Goal: Task Accomplishment & Management: Manage account settings

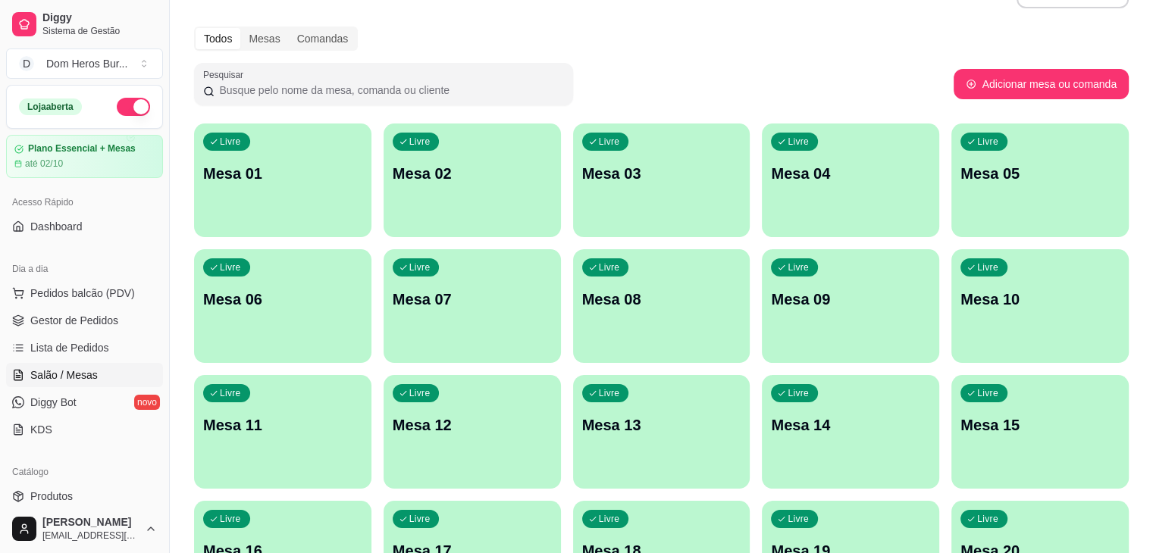
scroll to position [39, 0]
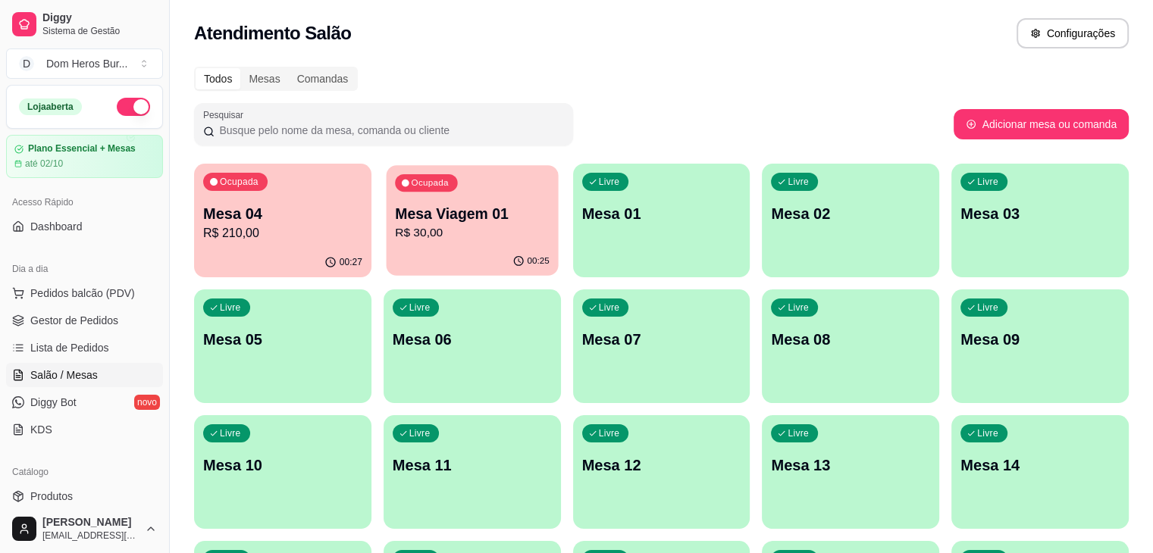
click at [417, 230] on p "R$ 30,00" at bounding box center [472, 232] width 155 height 17
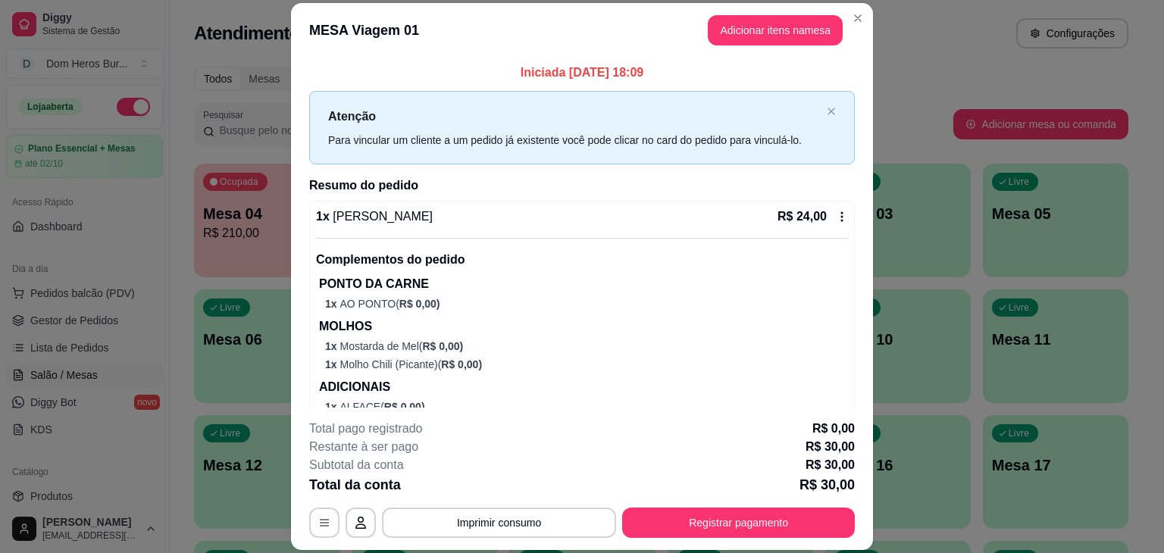
scroll to position [156, 0]
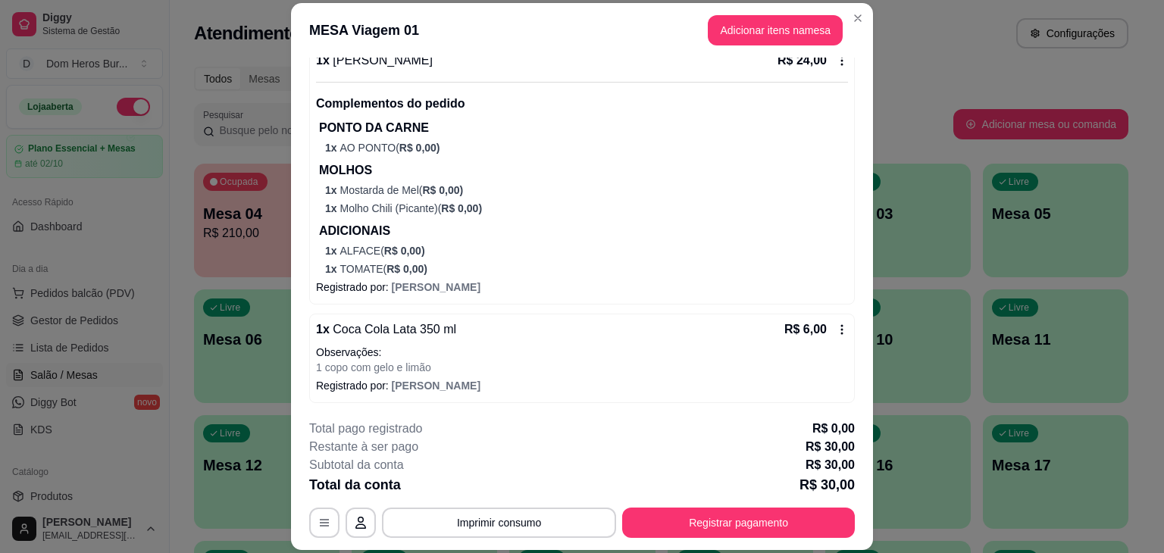
click at [562, 336] on div "1 x Coca Cola Lata 350 ml R$ 6,00" at bounding box center [582, 330] width 532 height 18
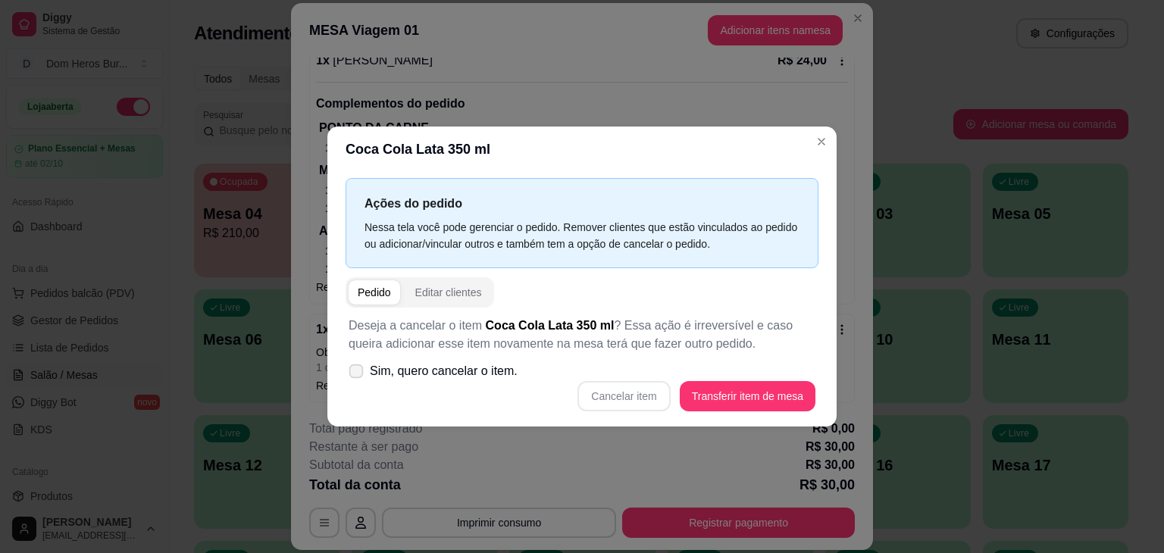
click at [424, 371] on span "Sim, quero cancelar o item." at bounding box center [444, 371] width 148 height 18
click at [358, 374] on input "Sim, quero cancelar o item." at bounding box center [353, 379] width 10 height 10
checkbox input "true"
click at [638, 395] on button "Cancelar item" at bounding box center [624, 397] width 90 height 30
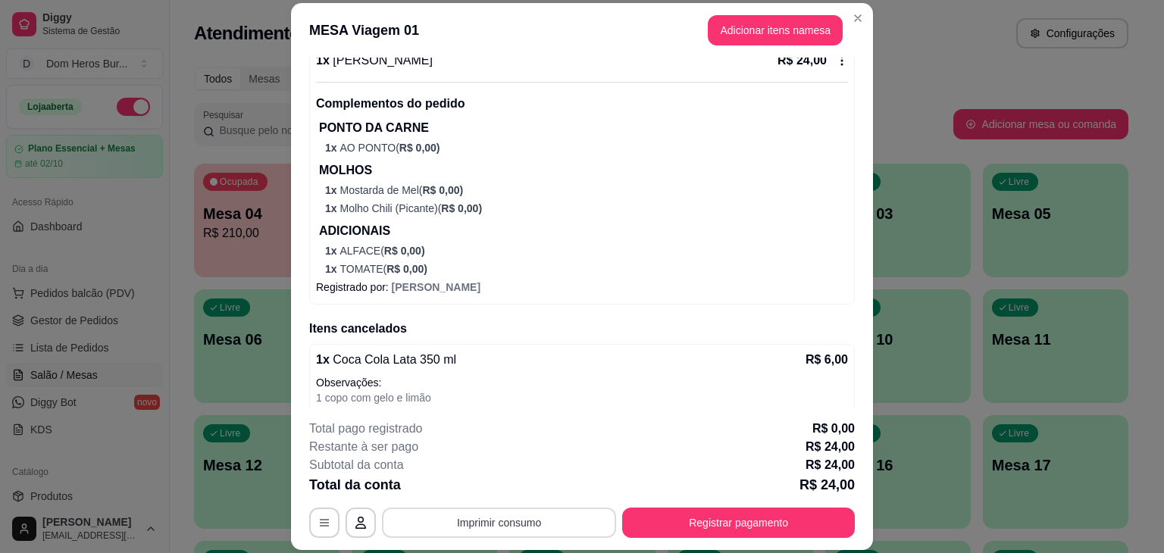
click at [576, 525] on button "Imprimir consumo" at bounding box center [499, 523] width 234 height 30
click at [500, 476] on button "IMPRESSORA" at bounding box center [498, 487] width 106 height 23
click at [746, 531] on button "Registrar pagamento" at bounding box center [739, 524] width 226 height 30
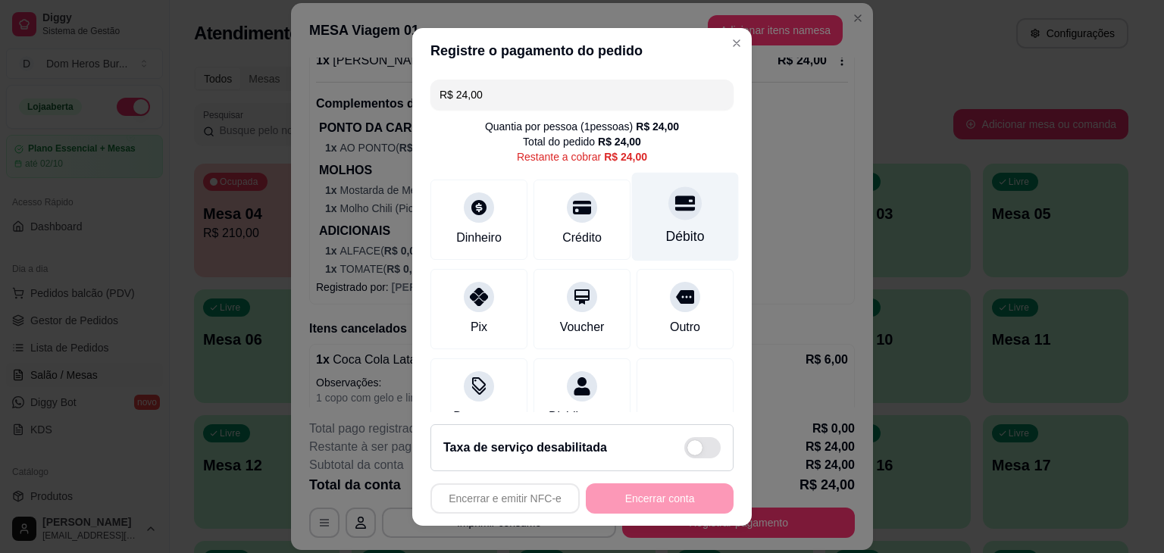
click at [670, 202] on div at bounding box center [685, 202] width 33 height 33
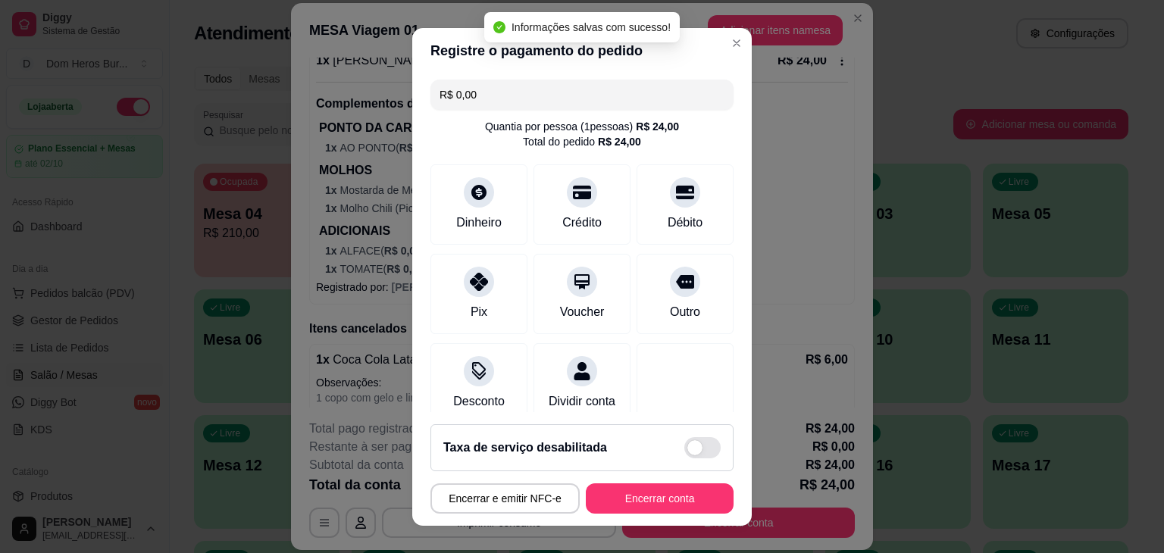
type input "R$ 0,00"
click at [636, 495] on button "Encerrar conta" at bounding box center [659, 499] width 143 height 30
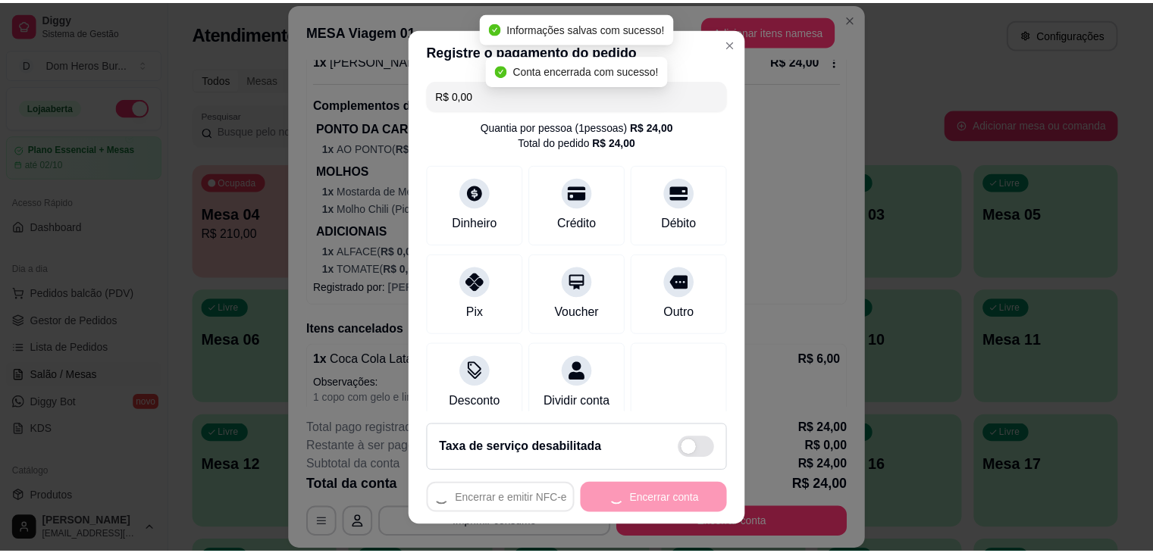
scroll to position [0, 0]
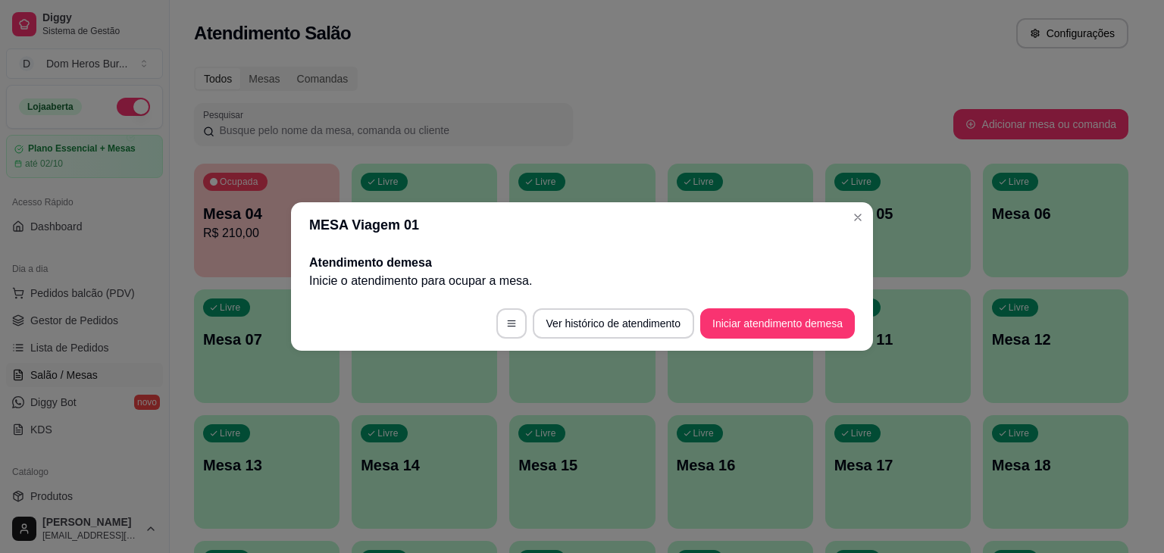
click at [299, 216] on header "MESA Viagem 01" at bounding box center [582, 224] width 582 height 45
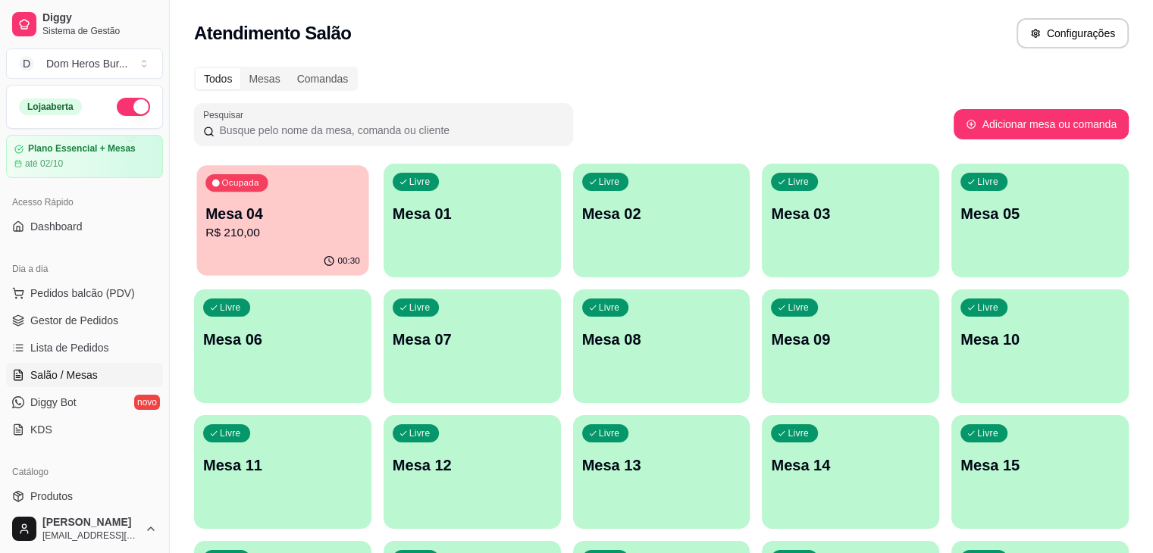
click at [262, 246] on div "Ocupada Mesa 04 R$ 210,00" at bounding box center [283, 206] width 172 height 82
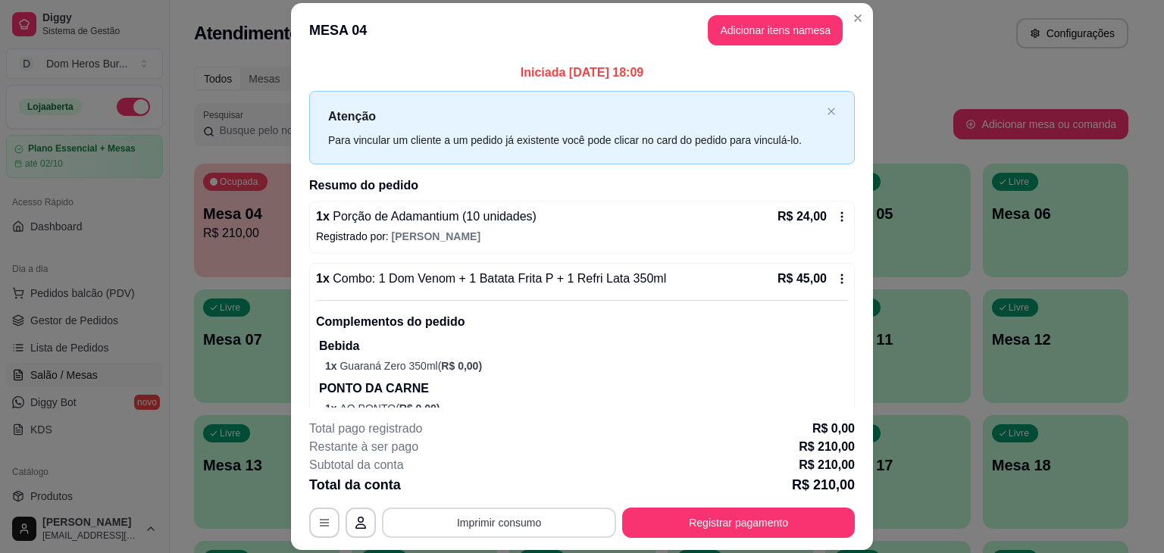
click at [470, 523] on button "Imprimir consumo" at bounding box center [499, 523] width 234 height 30
click at [907, 228] on div "MESA 04 Adicionar itens na mesa Iniciada 18/09/2025 às 18:09 Atenção Para vincu…" at bounding box center [582, 276] width 1164 height 553
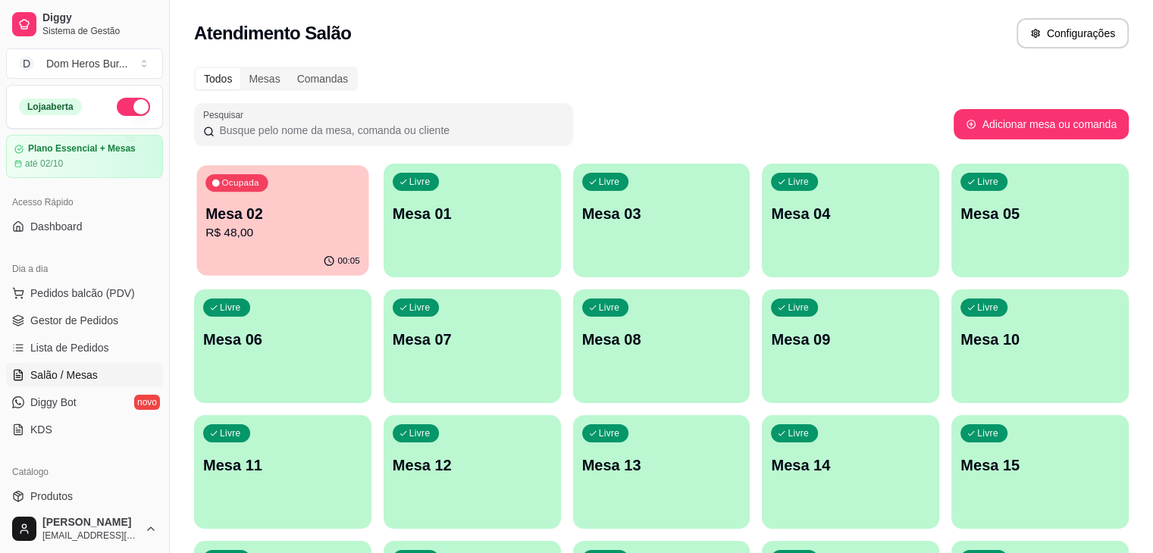
click at [321, 208] on p "Mesa 02" at bounding box center [282, 214] width 155 height 20
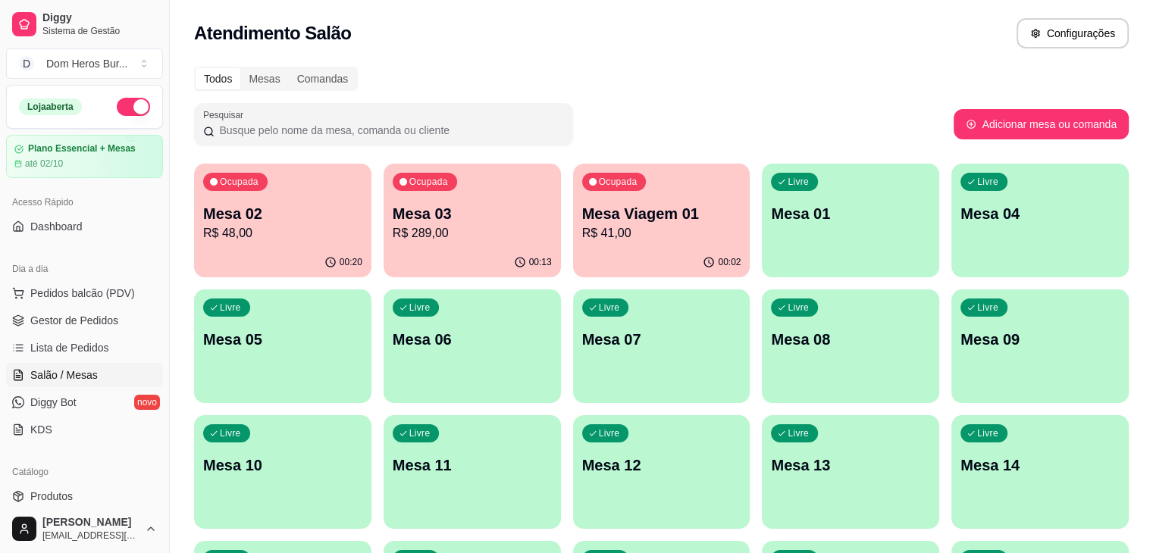
click at [582, 233] on p "R$ 41,00" at bounding box center [661, 233] width 159 height 18
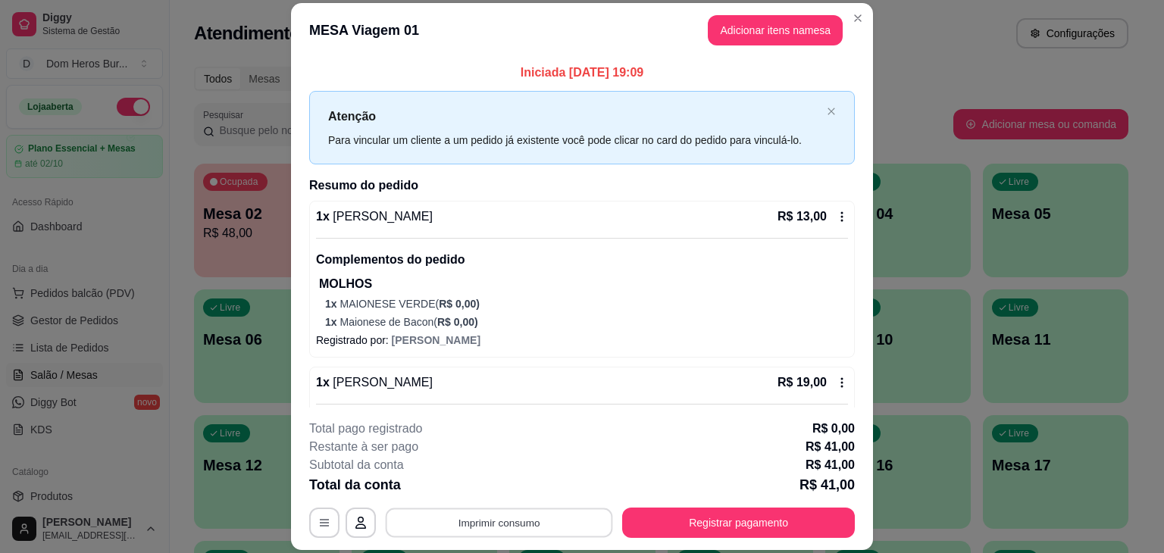
click at [474, 522] on button "Imprimir consumo" at bounding box center [499, 524] width 227 height 30
click at [464, 489] on button "IMPRESSORA" at bounding box center [498, 487] width 106 height 23
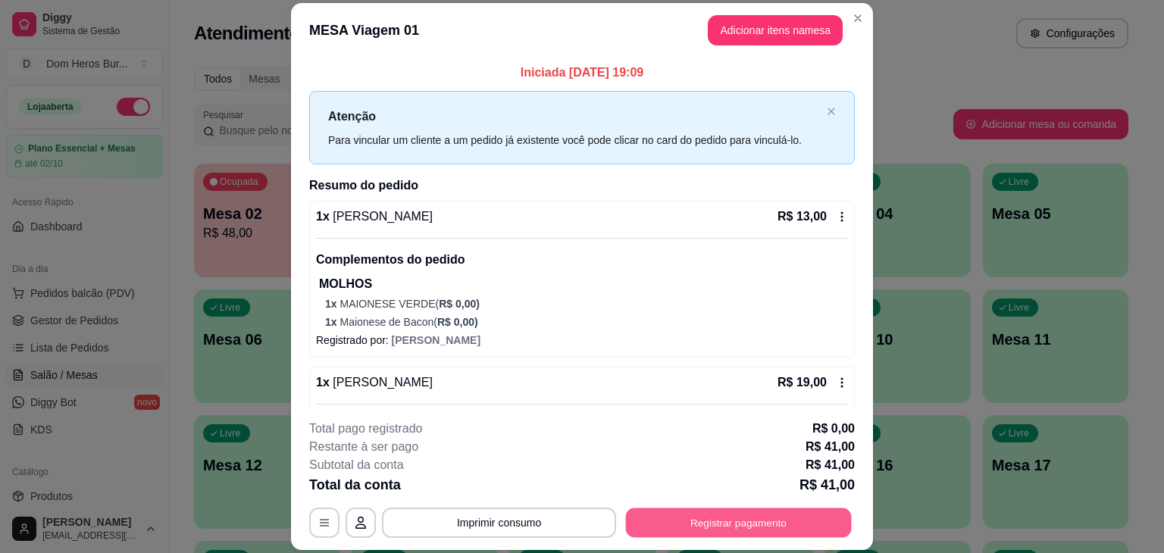
click at [634, 524] on button "Registrar pagamento" at bounding box center [739, 524] width 226 height 30
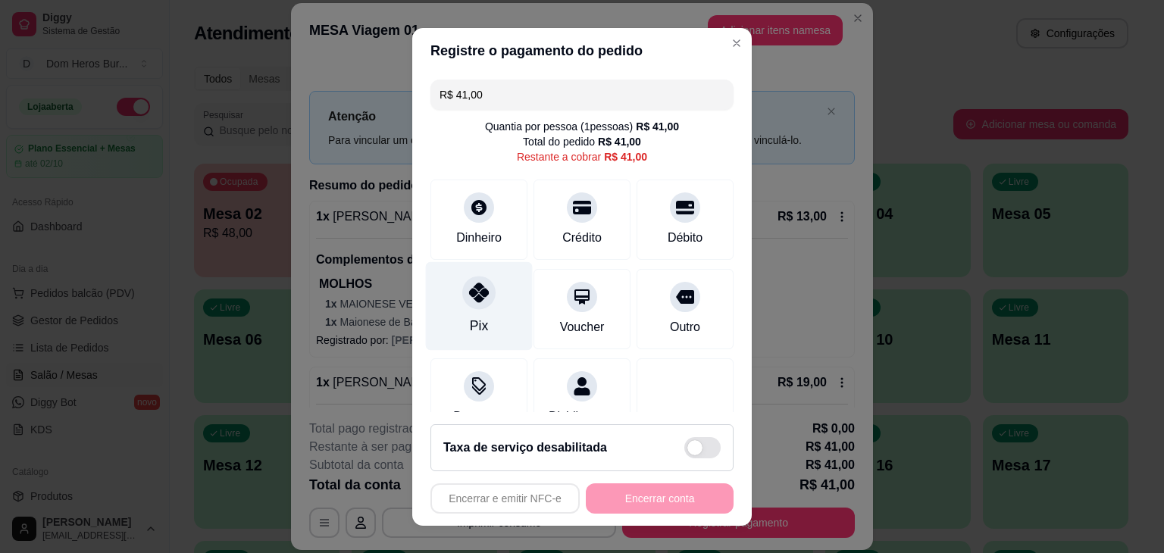
click at [470, 321] on div "Pix" at bounding box center [479, 326] width 18 height 20
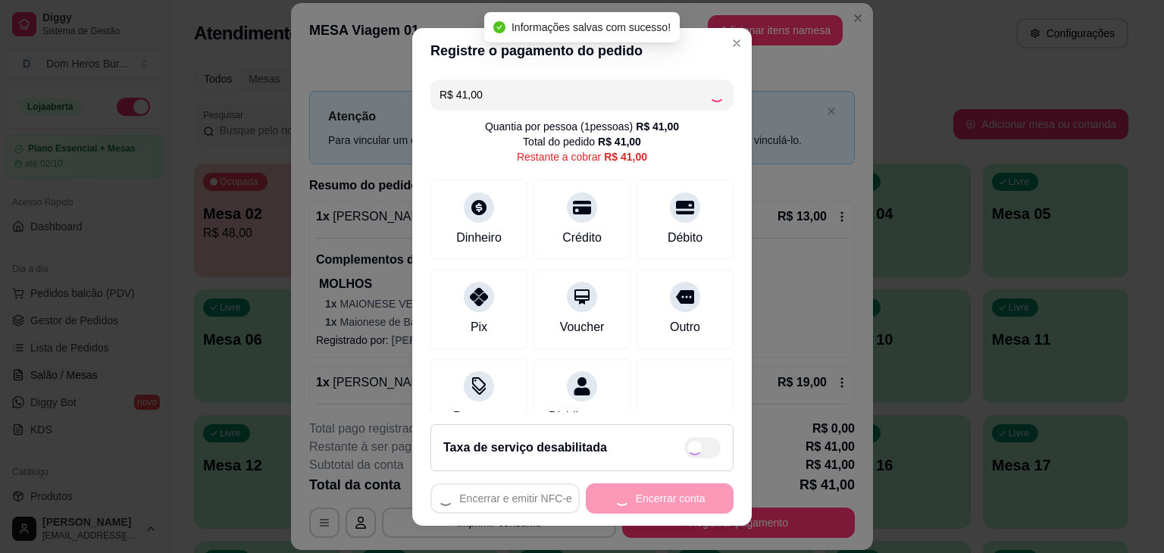
type input "R$ 0,00"
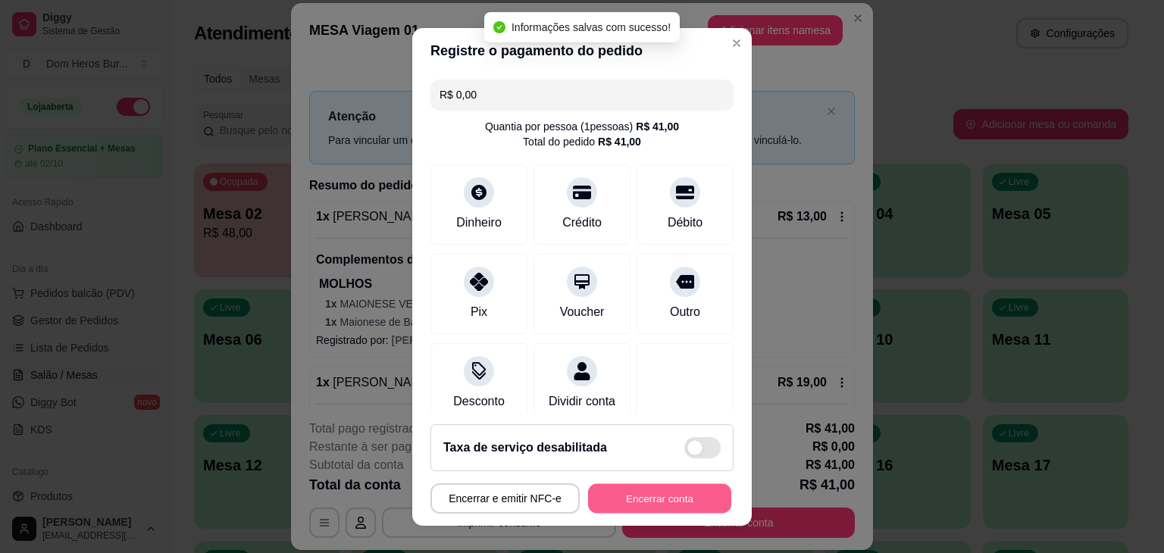
click at [591, 503] on button "Encerrar conta" at bounding box center [659, 499] width 143 height 30
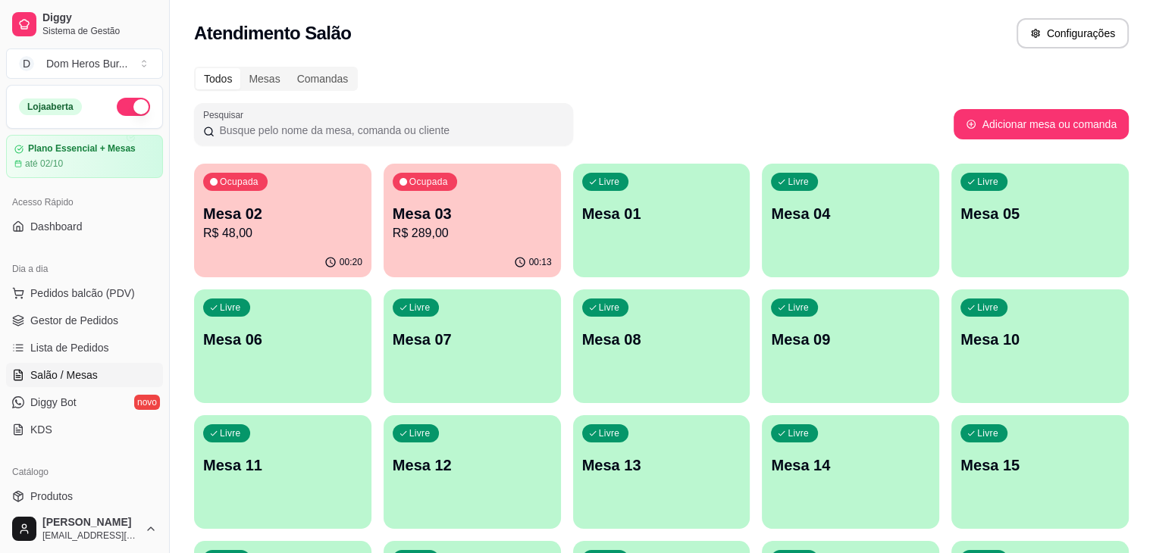
click at [767, 19] on div "Atendimento Salão Configurações" at bounding box center [661, 33] width 935 height 30
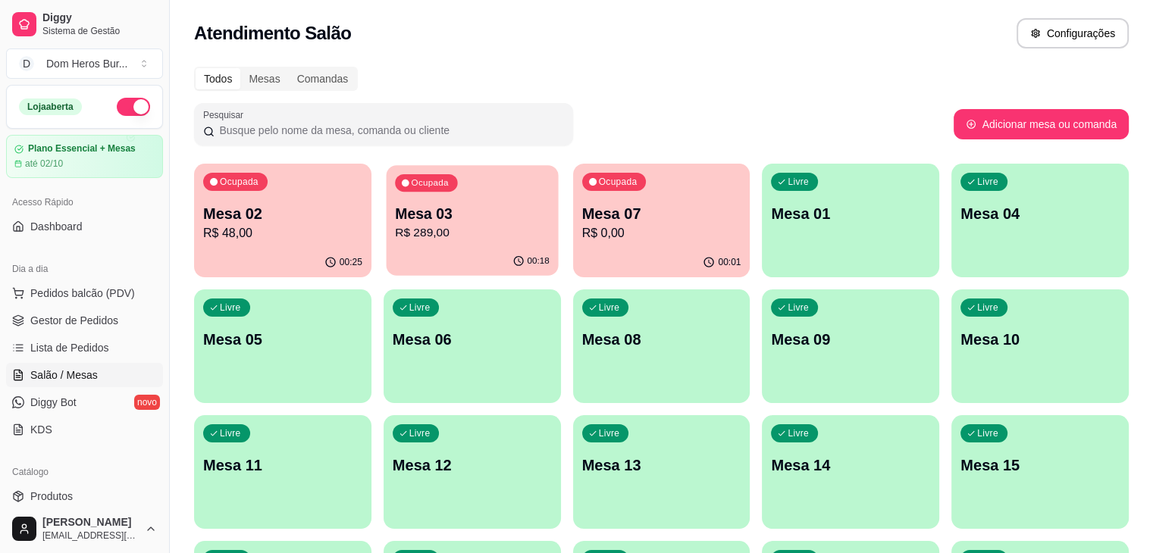
click at [395, 224] on p "R$ 289,00" at bounding box center [472, 232] width 155 height 17
click at [279, 211] on p "Mesa 02" at bounding box center [282, 214] width 155 height 20
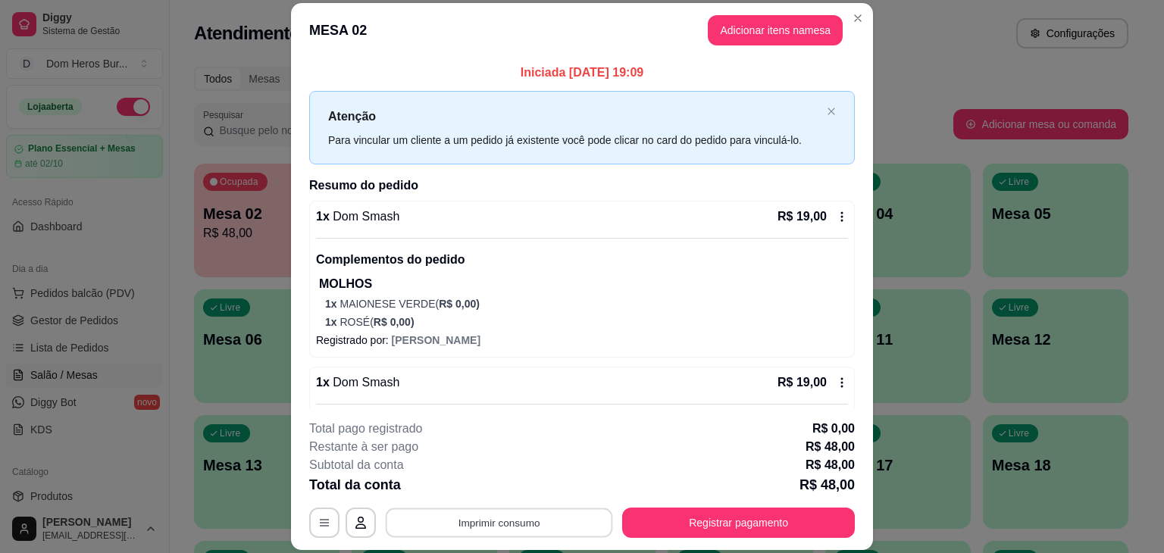
click at [437, 522] on button "Imprimir consumo" at bounding box center [499, 524] width 227 height 30
click at [462, 478] on button "IMPRESSORA" at bounding box center [498, 487] width 106 height 23
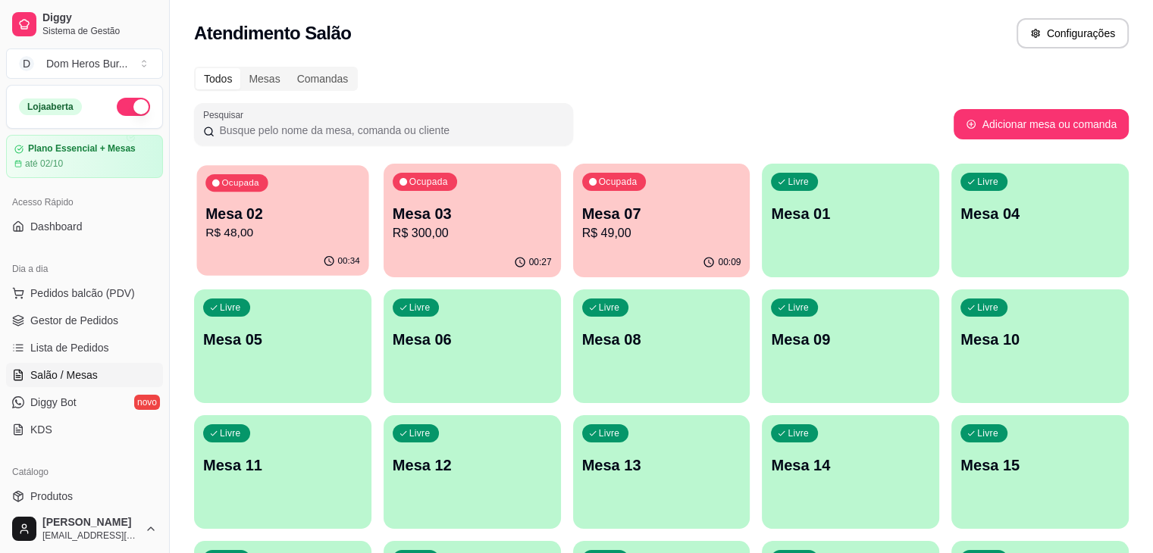
click at [315, 222] on p "Mesa 02" at bounding box center [282, 214] width 155 height 20
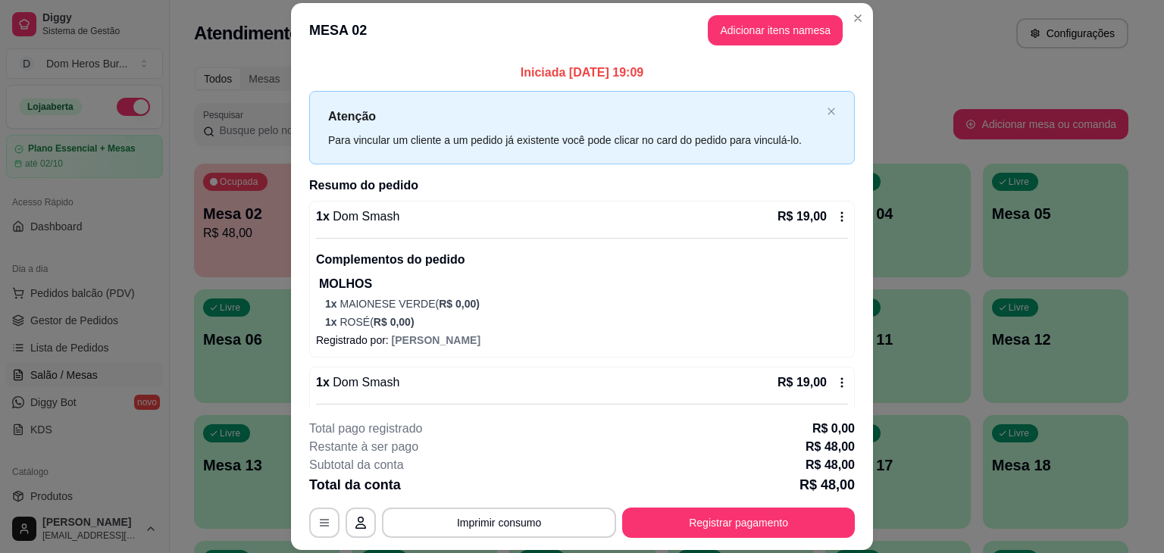
click at [445, 249] on div "Complementos do pedido MOLHOS 1 x MAIONESE VERDE ( R$ 0,00 ) 1 x ROSÉ ( R$ 0,00…" at bounding box center [582, 284] width 532 height 92
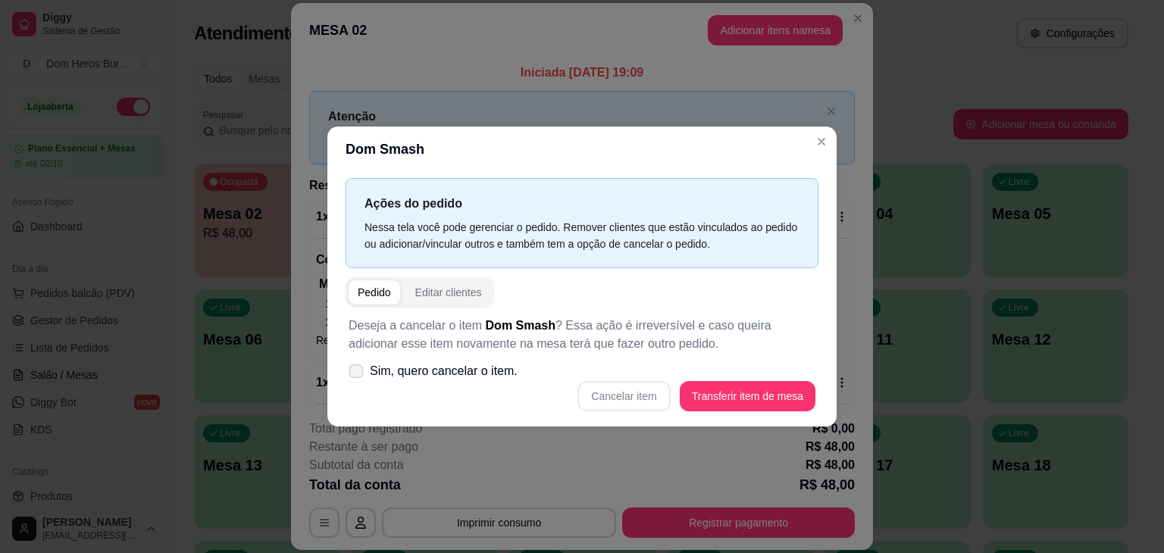
click at [431, 366] on span "Sim, quero cancelar o item." at bounding box center [444, 371] width 148 height 18
click at [358, 374] on input "Sim, quero cancelar o item." at bounding box center [353, 379] width 10 height 10
checkbox input "true"
click at [638, 388] on button "Cancelar item" at bounding box center [624, 397] width 90 height 30
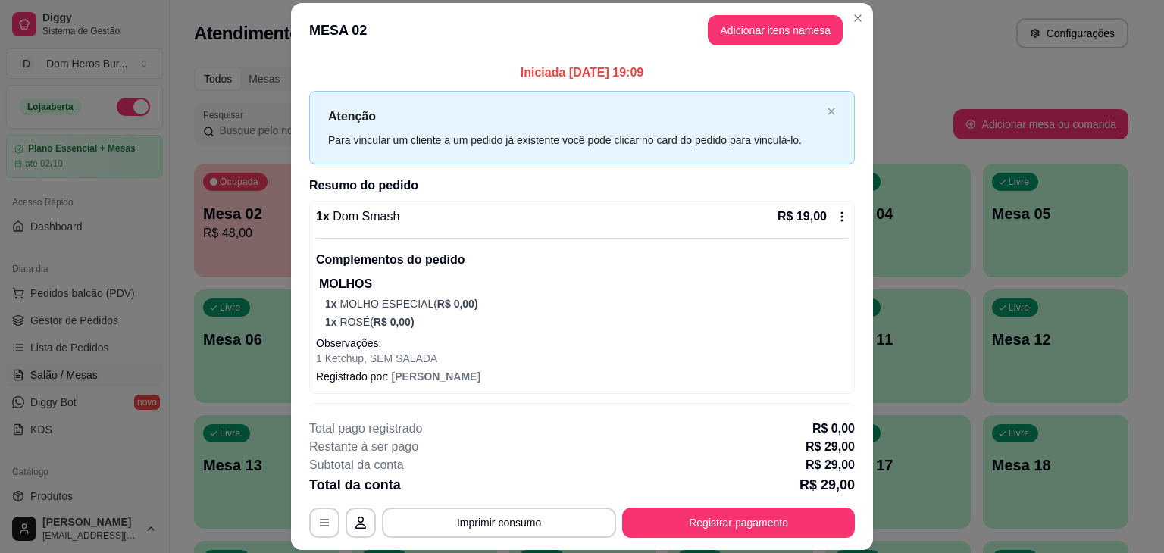
click at [456, 204] on div "1 x Dom Smash R$ 19,00 Complementos do pedido MOLHOS 1 x MOLHO ESPECIAL ( R$ 0,…" at bounding box center [582, 297] width 546 height 193
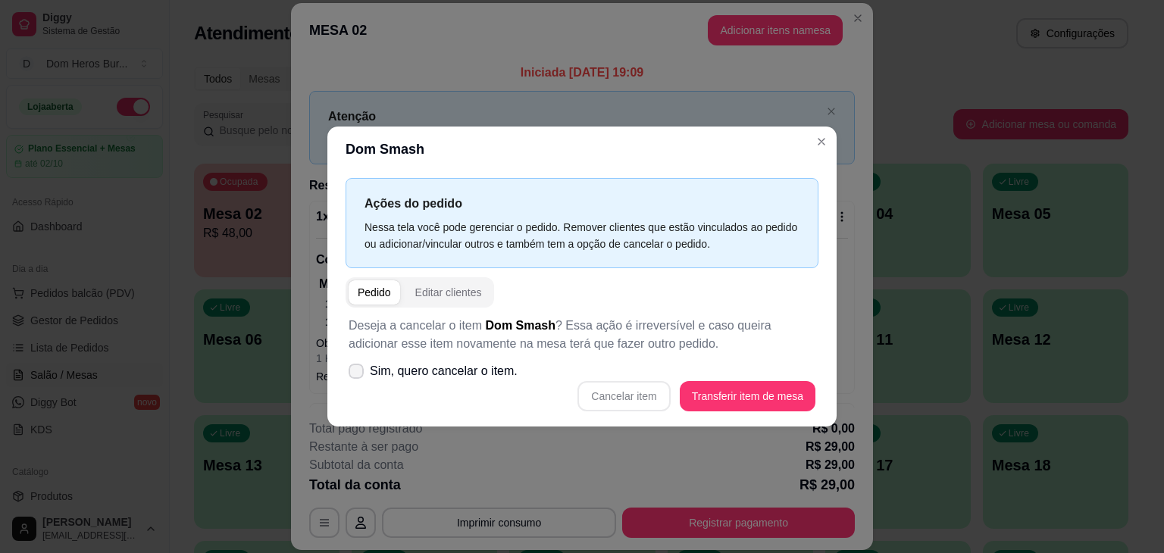
drag, startPoint x: 459, startPoint y: 389, endPoint x: 454, endPoint y: 377, distance: 13.2
click at [454, 377] on div "Deseja a cancelar o item Dom Smash ? Essa ação é irreversível e caso queira adi…" at bounding box center [582, 364] width 473 height 113
click at [454, 377] on span "Sim, quero cancelar o item." at bounding box center [444, 371] width 148 height 18
click at [358, 377] on input "Sim, quero cancelar o item." at bounding box center [353, 379] width 10 height 10
checkbox input "true"
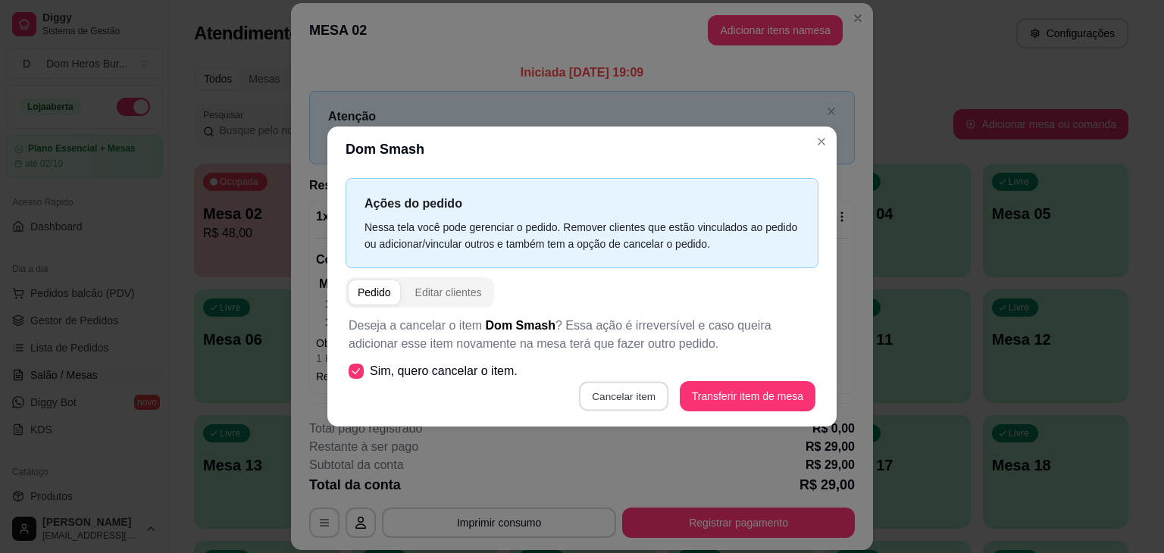
click at [631, 392] on button "Cancelar item" at bounding box center [624, 397] width 90 height 30
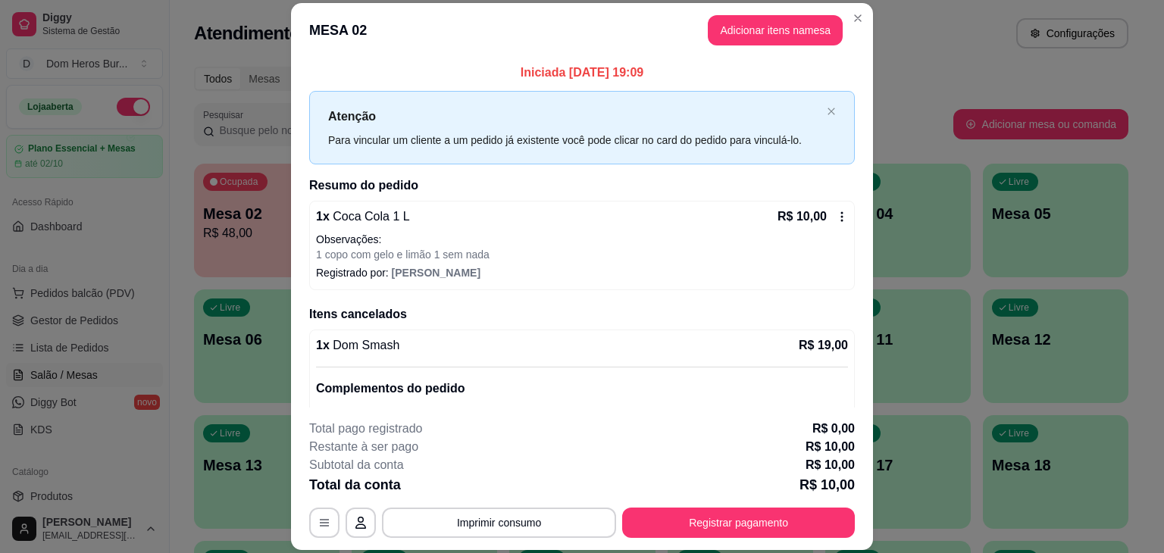
click at [467, 230] on div "1 x Coca Cola 1 L R$ 10,00 Observações: 1 copo com gelo e limão 1 sem nada" at bounding box center [582, 235] width 532 height 55
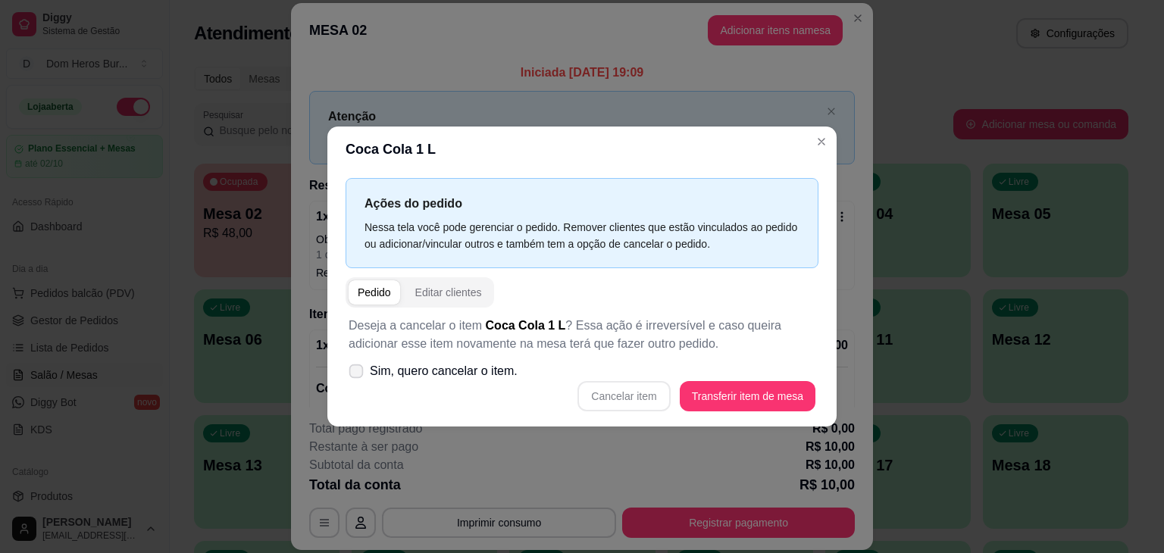
click at [440, 359] on label "Sim, quero cancelar o item." at bounding box center [433, 371] width 181 height 30
click at [358, 374] on input "Sim, quero cancelar o item." at bounding box center [353, 379] width 10 height 10
checkbox input "true"
click at [625, 397] on button "Cancelar item" at bounding box center [624, 397] width 90 height 30
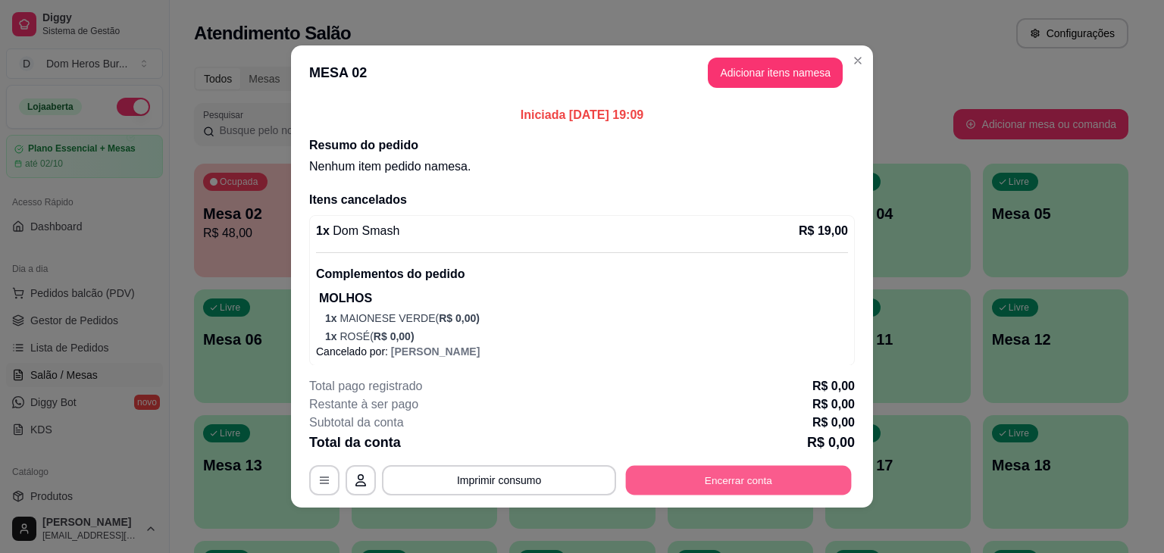
click at [678, 478] on button "Encerrar conta" at bounding box center [739, 481] width 226 height 30
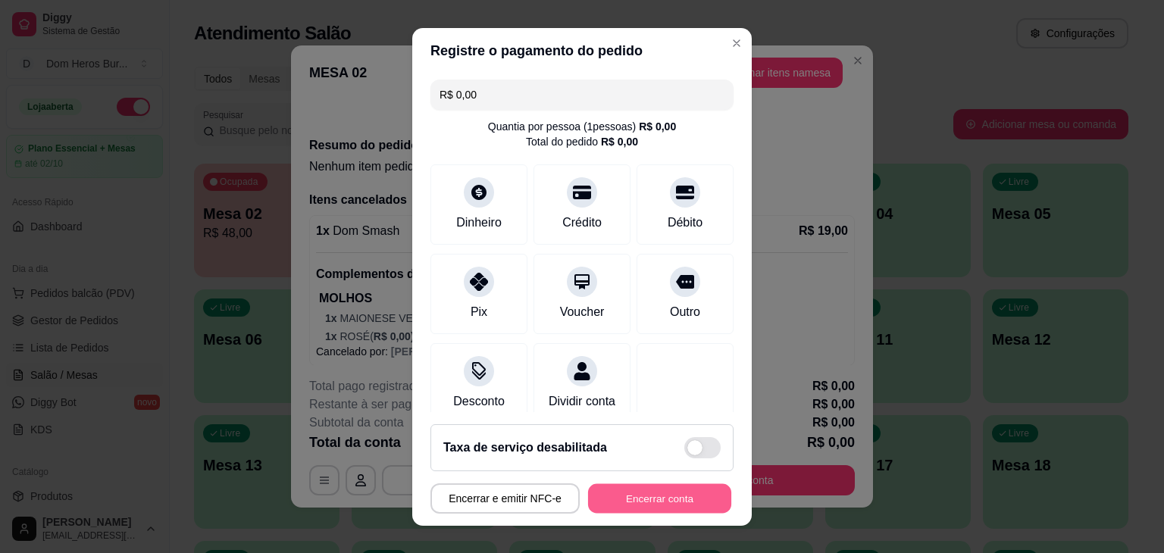
click at [673, 484] on button "Encerrar conta" at bounding box center [659, 499] width 143 height 30
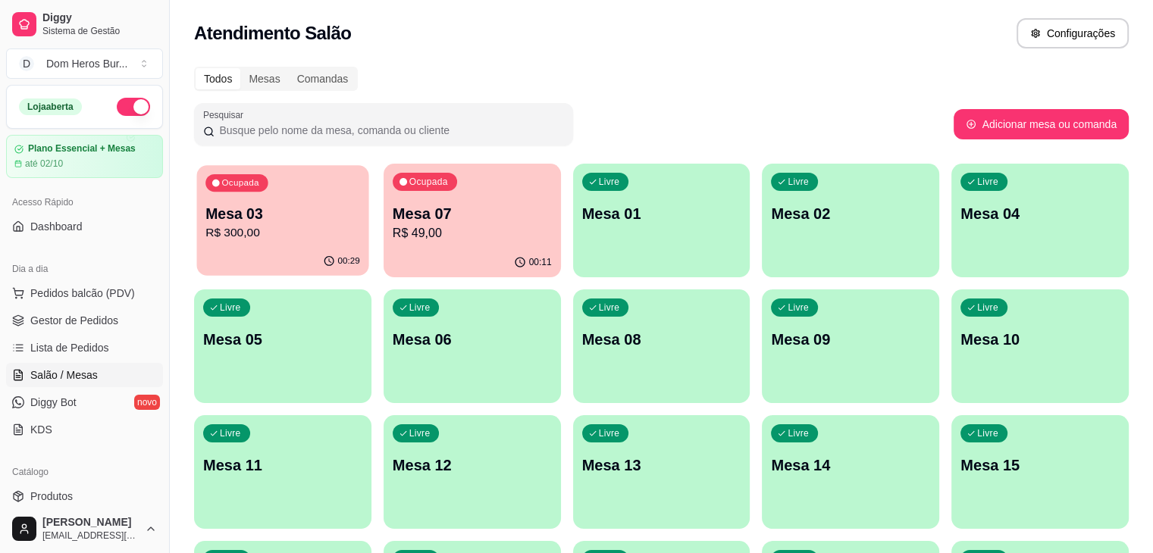
click at [289, 222] on p "Mesa 03" at bounding box center [282, 214] width 155 height 20
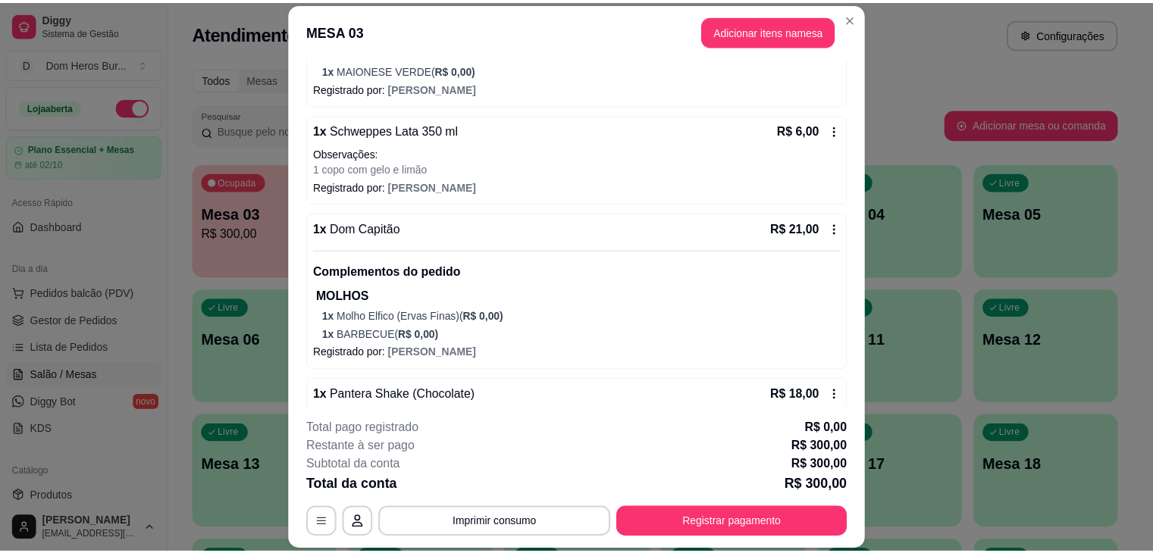
scroll to position [1851, 0]
